Goal: Browse casually: Explore the website without a specific task or goal

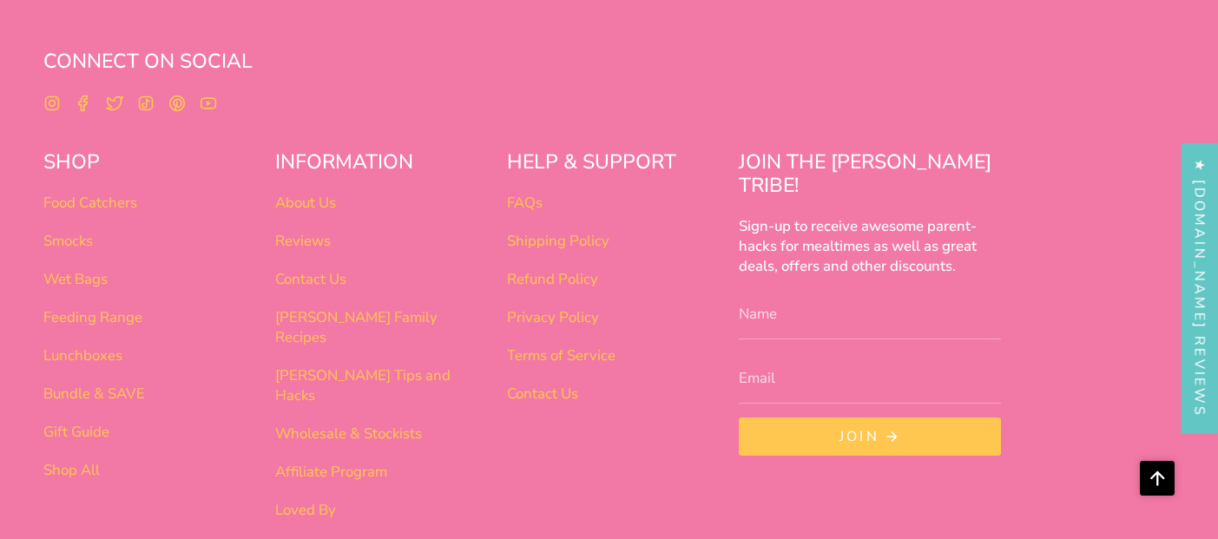
scroll to position [1364, 0]
